Goal: Use online tool/utility: Utilize a website feature to perform a specific function

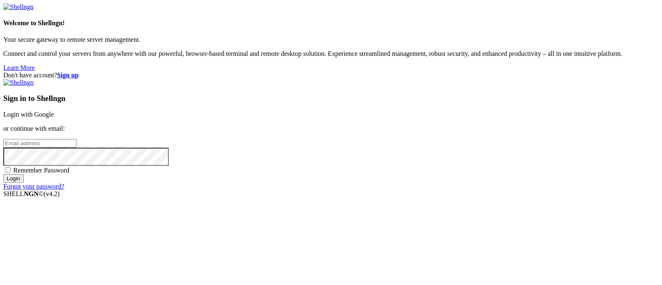
click at [54, 111] on link "Login with Google" at bounding box center [28, 114] width 51 height 7
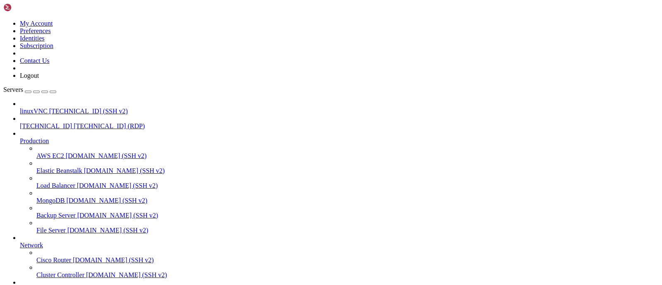
click at [49, 108] on span "[TECHNICAL_ID] (SSH v2)" at bounding box center [88, 111] width 79 height 7
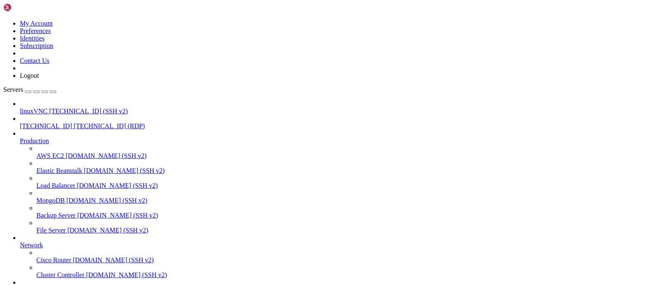
click at [54, 108] on span "[TECHNICAL_ID] (SSH v2)" at bounding box center [88, 111] width 79 height 7
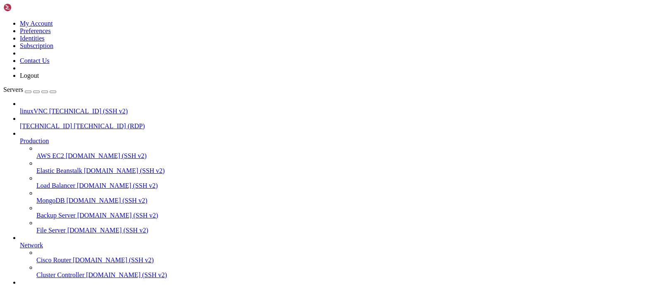
click at [54, 108] on span "[TECHNICAL_ID] (SSH v2)" at bounding box center [88, 111] width 79 height 7
click at [57, 123] on span "[TECHNICAL_ID]" at bounding box center [46, 126] width 52 height 7
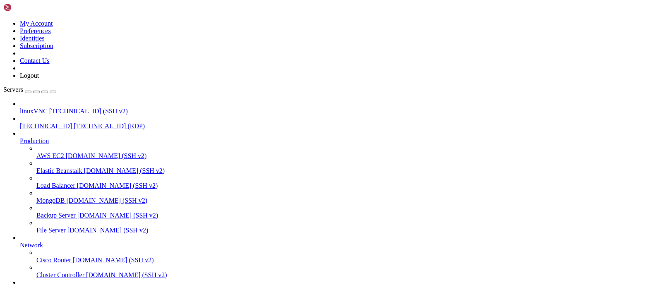
drag, startPoint x: 364, startPoint y: 731, endPoint x: 465, endPoint y: 739, distance: 101.7
drag, startPoint x: 453, startPoint y: 731, endPoint x: 321, endPoint y: 717, distance: 132.7
